Goal: Information Seeking & Learning: Learn about a topic

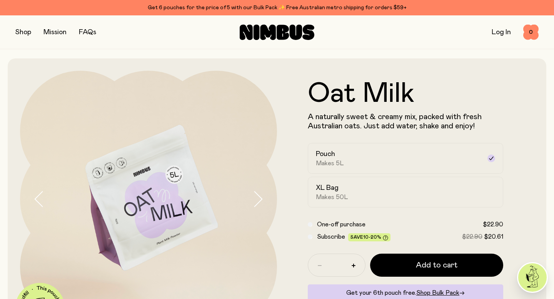
click at [91, 13] on link "Get 6 pouches for the price of 5 with our Bulk Pack ✨ Free Australian metro shi…" at bounding box center [277, 7] width 554 height 15
click at [94, 33] on link "FAQs" at bounding box center [87, 32] width 17 height 7
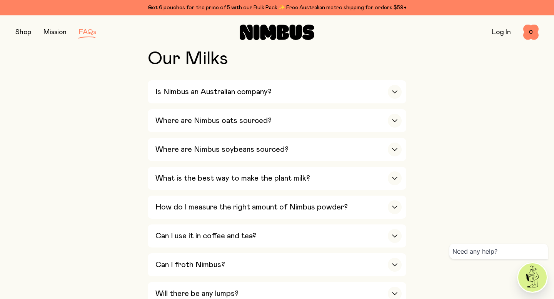
scroll to position [179, 0]
click at [190, 90] on h3 "Is Nimbus an Australian company?" at bounding box center [213, 92] width 116 height 9
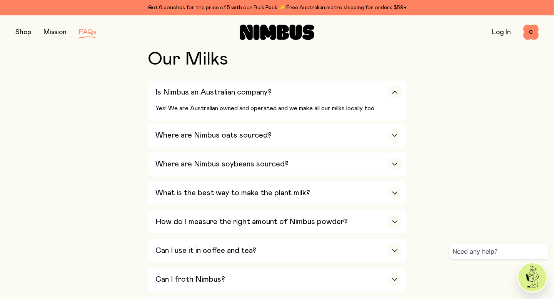
click at [259, 24] on div "Shop Mission FAQs Log In 0 0" at bounding box center [276, 31] width 523 height 33
click at [260, 29] on icon at bounding box center [268, 32] width 16 height 15
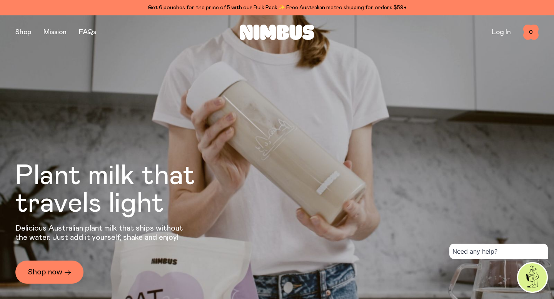
click at [214, 134] on div "Plant milk that travels light Delicious Australian plant milk that ships withou…" at bounding box center [276, 164] width 523 height 299
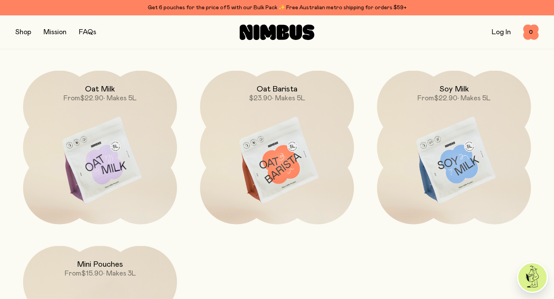
scroll to position [650, 0]
